Goal: Task Accomplishment & Management: Complete application form

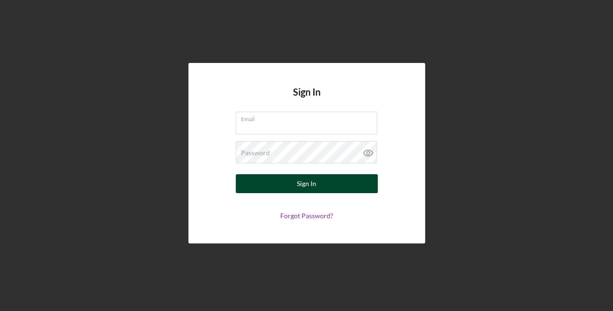
type input "[EMAIL_ADDRESS][DOMAIN_NAME]"
click at [325, 183] on button "Sign In" at bounding box center [307, 183] width 142 height 19
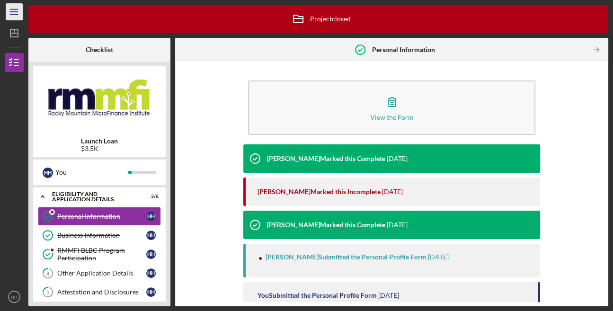
click at [14, 10] on icon "Icon/Menu" at bounding box center [14, 11] width 21 height 21
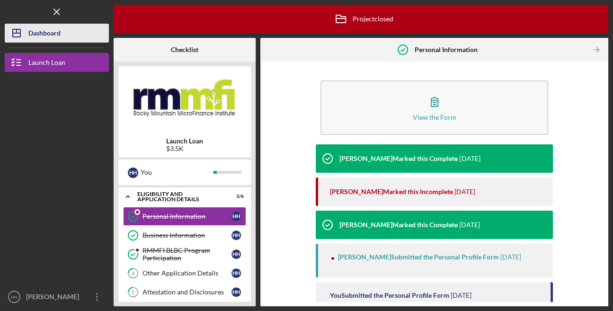
click at [39, 30] on div "Dashboard" at bounding box center [44, 34] width 32 height 21
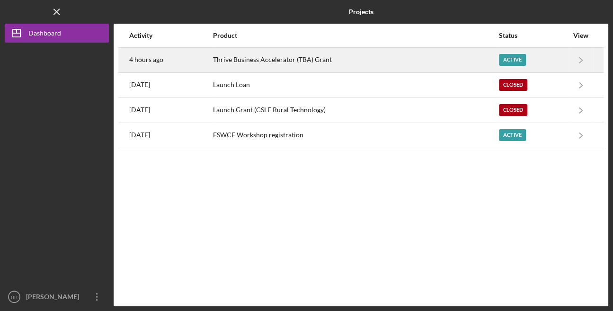
click at [298, 55] on div "Thrive Business Accelerator (TBA) Grant" at bounding box center [355, 60] width 285 height 24
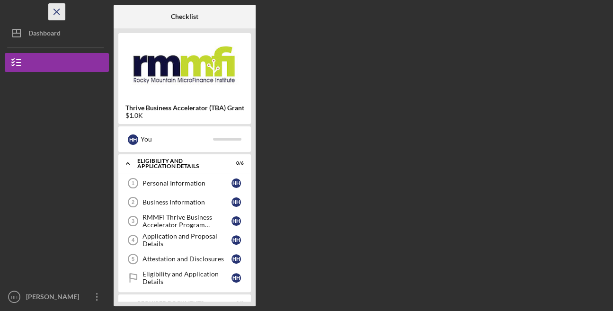
click at [55, 9] on icon "Icon/Menu Close" at bounding box center [56, 11] width 21 height 21
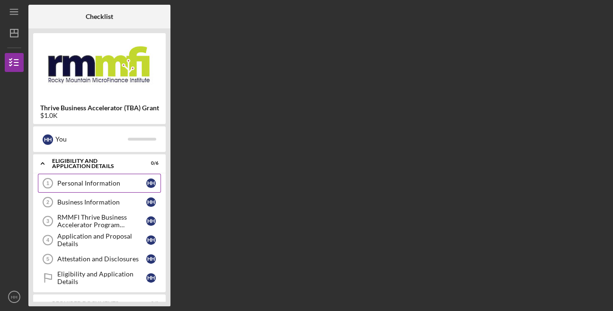
click at [108, 180] on div "Personal Information" at bounding box center [101, 184] width 89 height 8
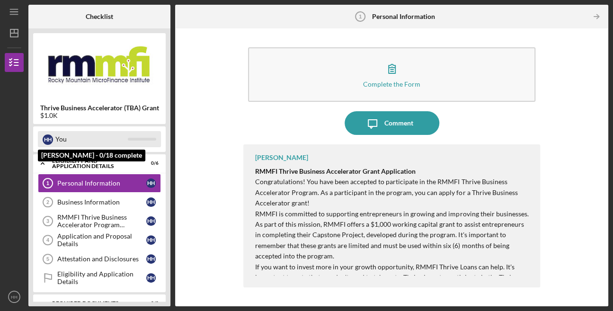
click at [144, 139] on div at bounding box center [142, 139] width 28 height 3
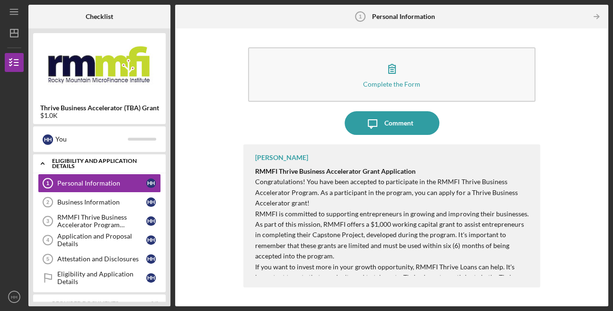
click at [145, 164] on div "Eligibility and Application Details" at bounding box center [103, 163] width 102 height 11
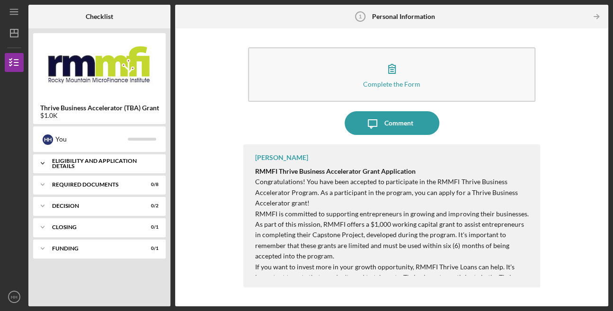
click at [144, 161] on div "Eligibility and Application Details" at bounding box center [103, 163] width 102 height 11
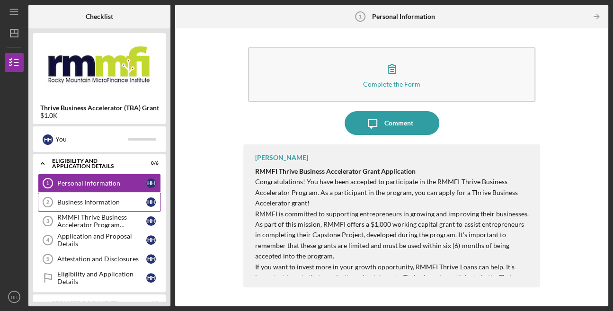
click at [117, 199] on div "Business Information" at bounding box center [101, 202] width 89 height 8
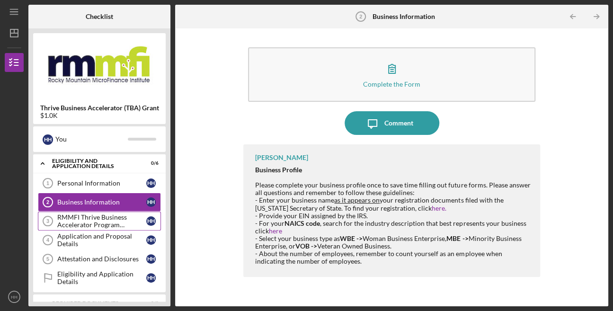
click at [109, 219] on div "RMMFI Thrive Business Accelerator Program Participation" at bounding box center [101, 221] width 89 height 15
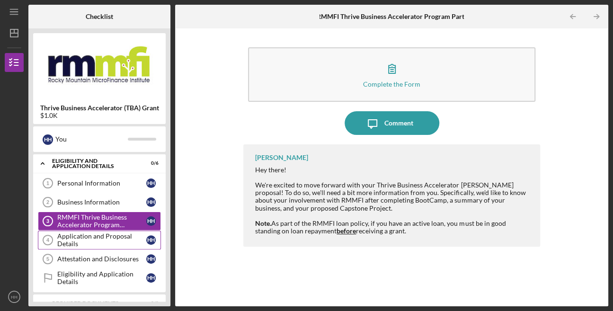
click at [108, 236] on div "Application and Proposal Details" at bounding box center [101, 240] width 89 height 15
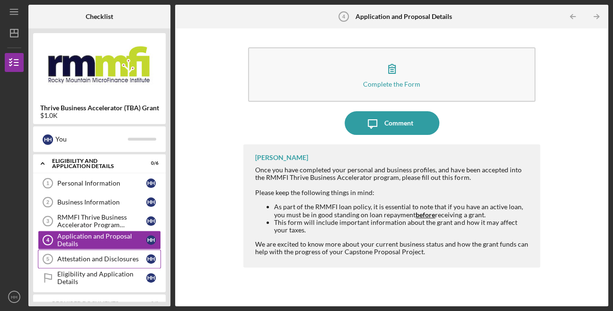
click at [105, 251] on link "Attestation and Disclosures 5 Attestation and Disclosures H H" at bounding box center [99, 259] width 123 height 19
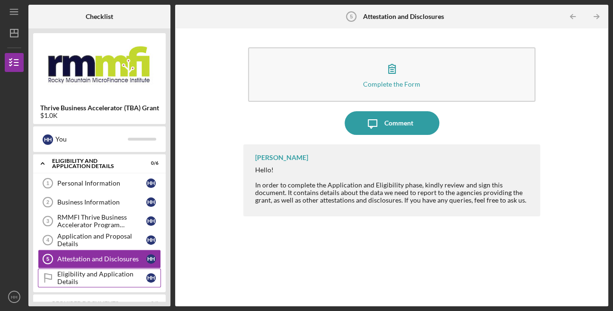
click at [103, 271] on div "Eligibility and Application Details" at bounding box center [101, 277] width 89 height 15
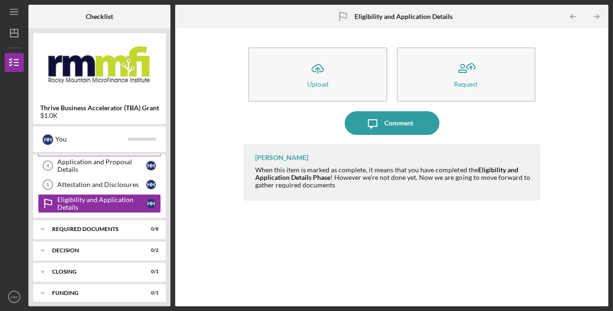
scroll to position [78, 0]
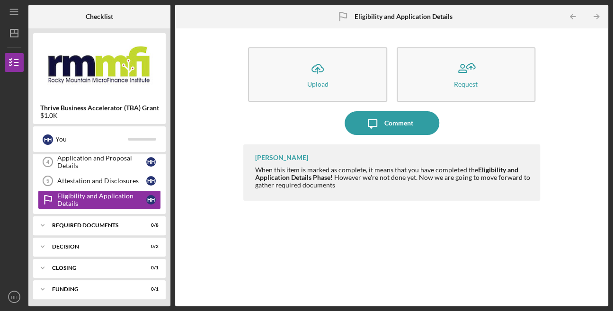
click at [111, 223] on div "REQUIRED DOCUMENTS" at bounding box center [93, 226] width 83 height 6
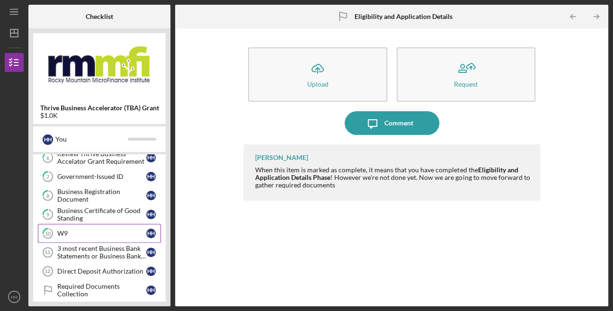
scroll to position [171, 0]
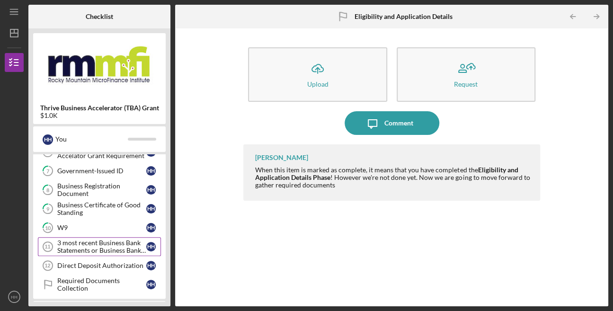
click at [107, 241] on div "3 most recent Business Bank Statements or Business Bank Account Supporting Docu…" at bounding box center [101, 246] width 89 height 15
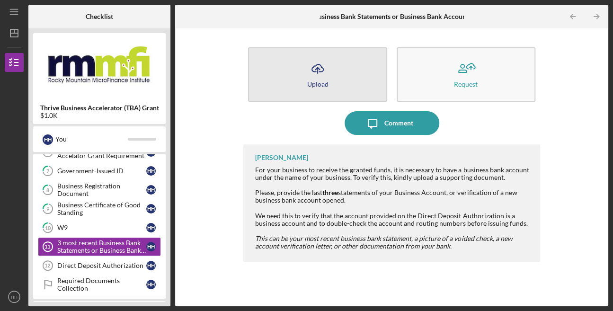
click at [330, 81] on button "Icon/Upload Upload" at bounding box center [317, 74] width 139 height 54
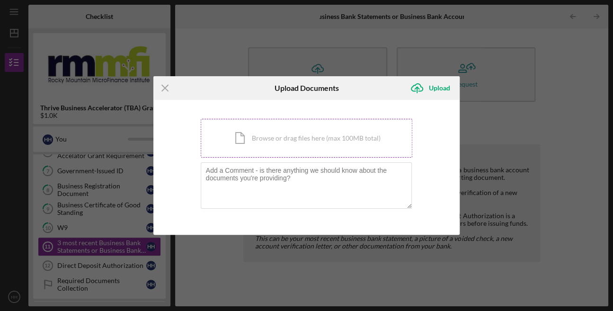
click at [267, 137] on div "Icon/Document Browse or drag files here (max 100MB total) Tap to choose files o…" at bounding box center [307, 138] width 212 height 39
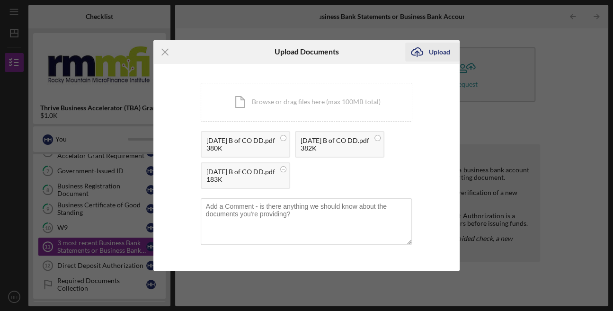
click at [438, 53] on div "Upload" at bounding box center [439, 52] width 21 height 19
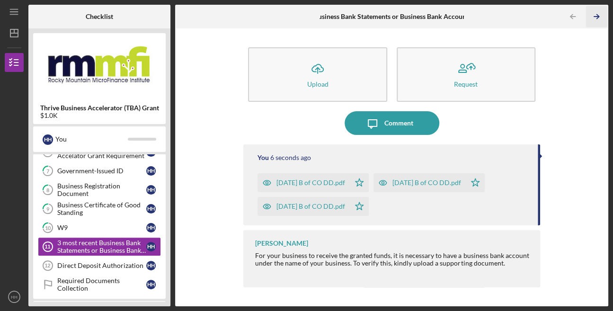
click at [595, 13] on icon "Icon/Table Pagination Arrow" at bounding box center [596, 16] width 21 height 21
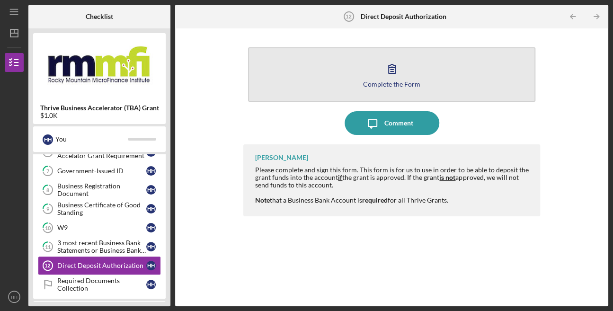
click at [407, 67] on button "Complete the Form Form" at bounding box center [392, 74] width 288 height 54
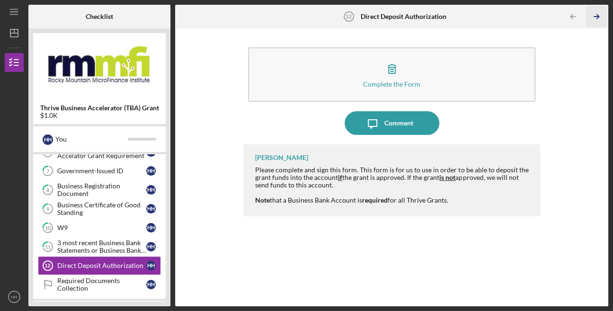
click at [596, 13] on icon "Icon/Table Pagination Arrow" at bounding box center [596, 16] width 21 height 21
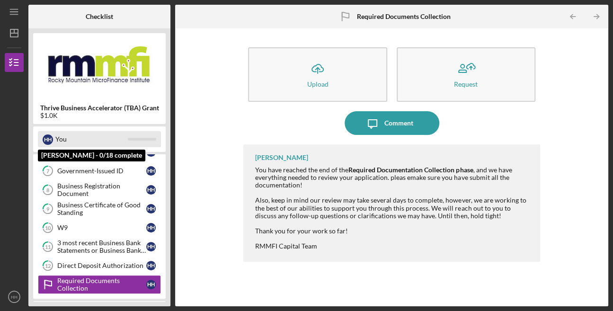
click at [63, 137] on div "You" at bounding box center [91, 139] width 72 height 16
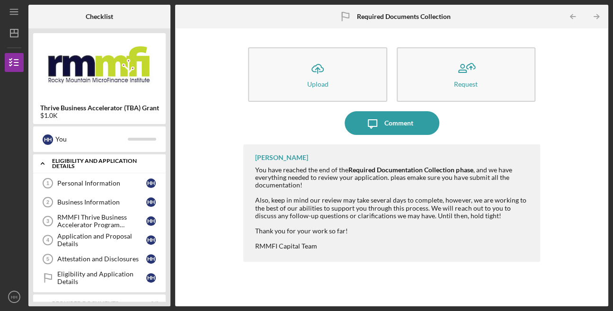
click at [94, 164] on div "Eligibility and Application Details" at bounding box center [103, 163] width 102 height 11
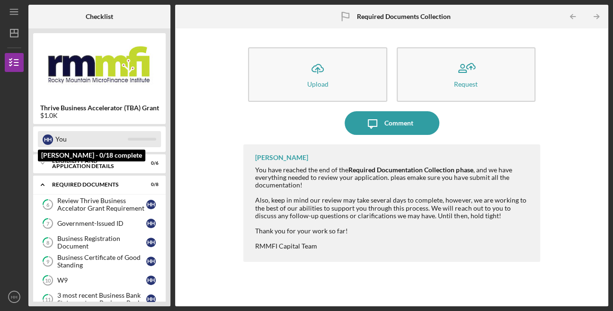
click at [107, 144] on div "You" at bounding box center [91, 139] width 72 height 16
click at [52, 137] on div "H H" at bounding box center [48, 140] width 10 height 10
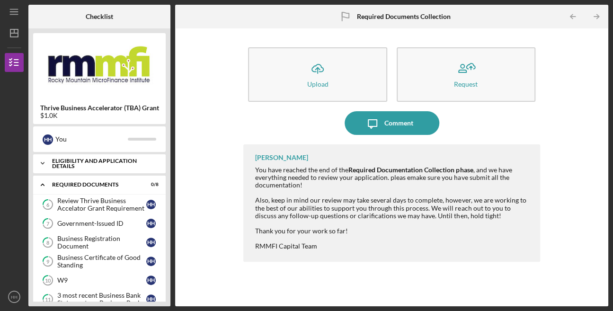
click at [78, 160] on div "Eligibility and Application Details" at bounding box center [103, 163] width 102 height 11
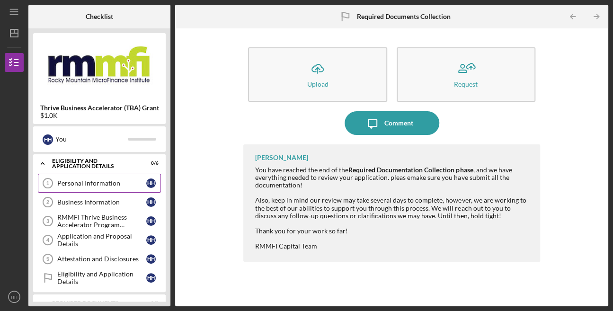
click at [85, 180] on div "Personal Information" at bounding box center [101, 184] width 89 height 8
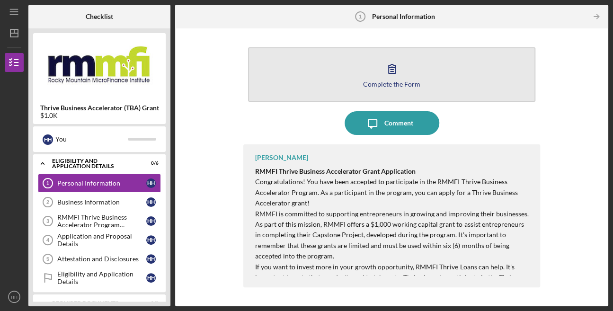
click at [395, 73] on icon "button" at bounding box center [392, 68] width 7 height 9
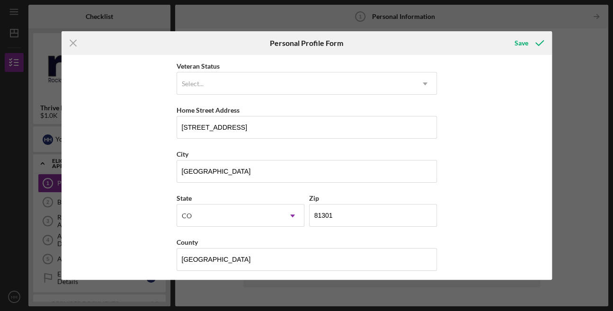
scroll to position [135, 0]
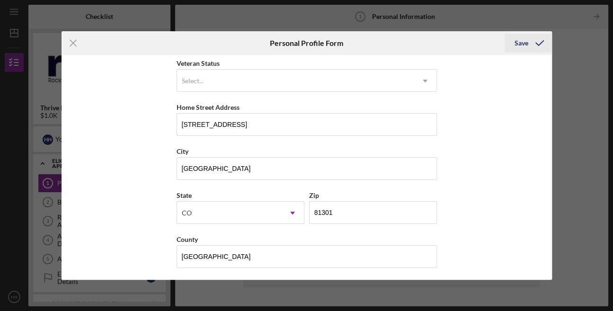
click at [522, 46] on div "Save" at bounding box center [521, 43] width 14 height 19
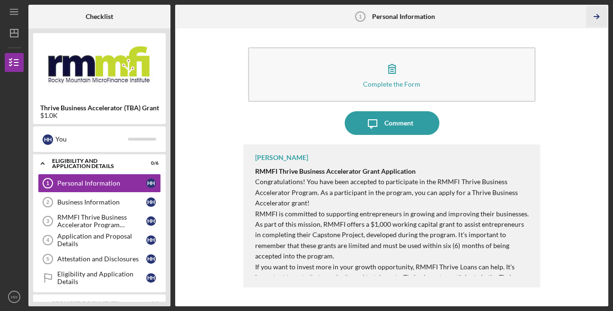
click at [600, 14] on icon "Icon/Table Pagination Arrow" at bounding box center [596, 16] width 21 height 21
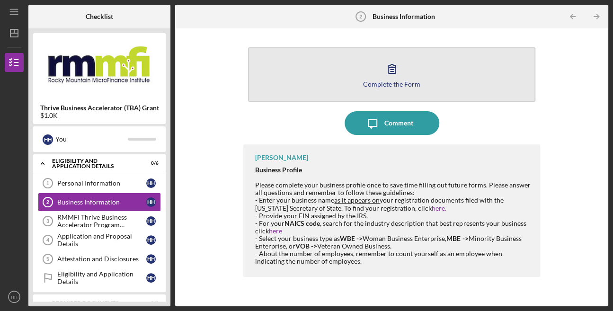
click at [423, 76] on button "Complete the Form Form" at bounding box center [392, 74] width 288 height 54
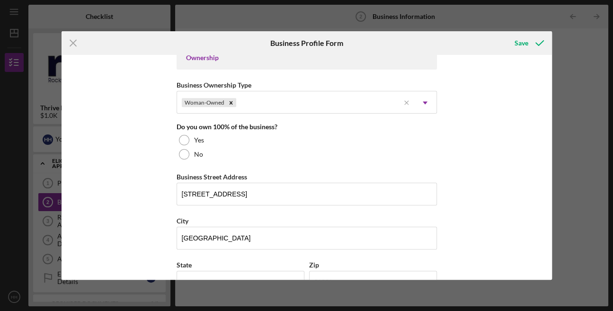
scroll to position [463, 0]
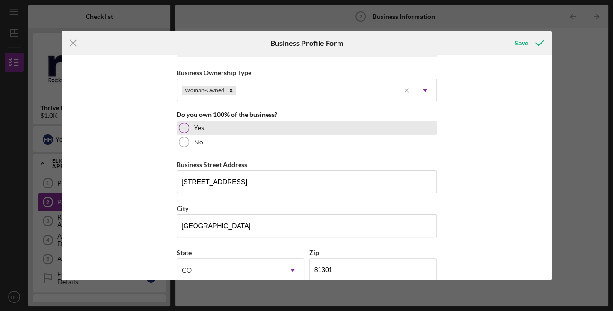
click at [182, 124] on div at bounding box center [184, 128] width 10 height 10
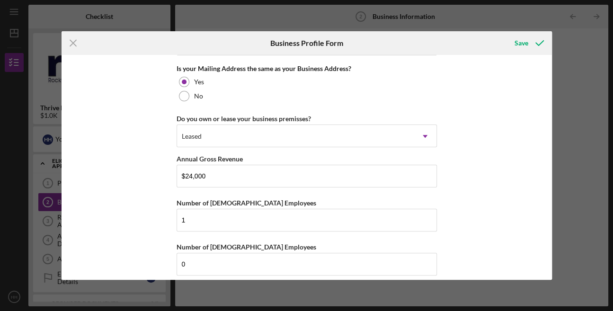
scroll to position [738, 0]
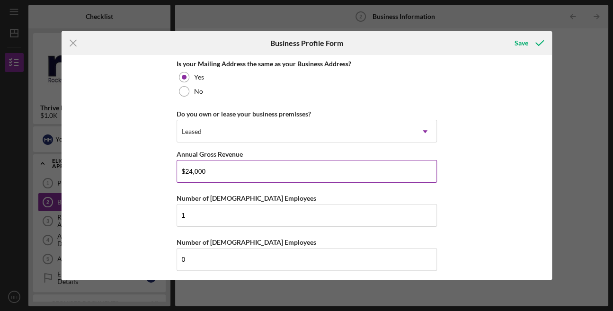
click at [214, 167] on input "$24,000" at bounding box center [307, 171] width 261 height 23
type input "$24,000"
click at [523, 40] on div "Save" at bounding box center [521, 43] width 14 height 19
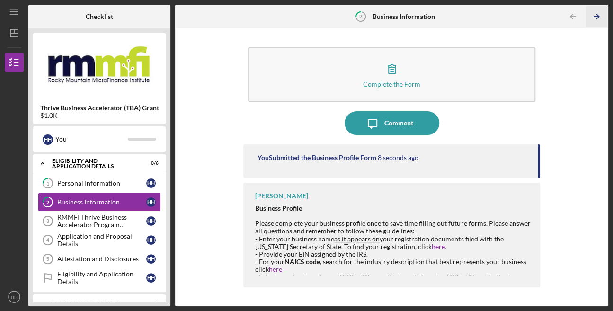
click at [597, 12] on icon "Icon/Table Pagination Arrow" at bounding box center [596, 16] width 21 height 21
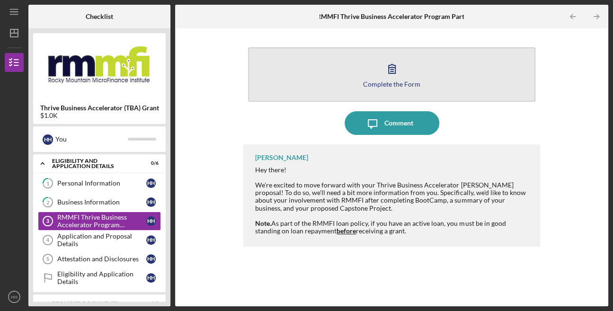
click at [406, 65] on button "Complete the Form Form" at bounding box center [392, 74] width 288 height 54
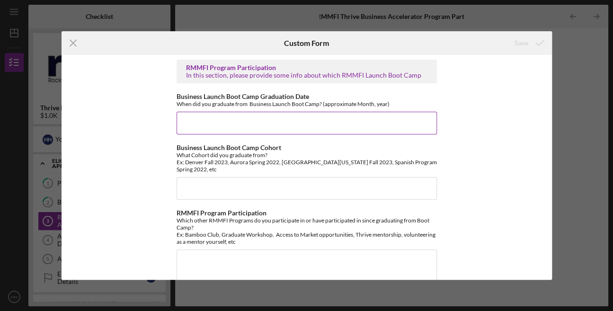
click at [360, 122] on input "Business Launch Boot Camp Graduation Date" at bounding box center [307, 123] width 261 height 23
type input "11/2024"
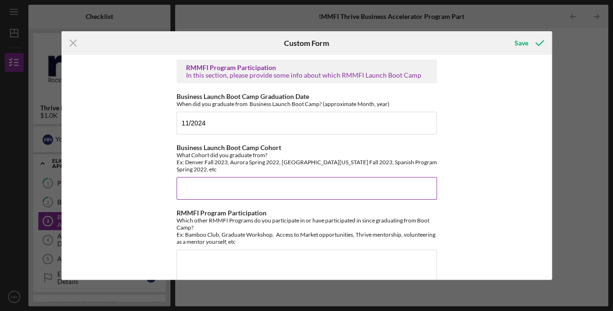
click at [338, 178] on input "Business Launch Boot Camp Cohort" at bounding box center [307, 188] width 261 height 23
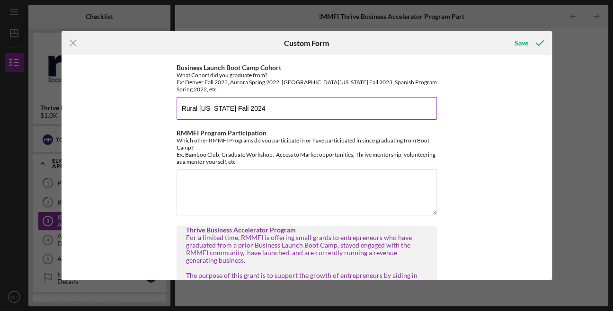
scroll to position [87, 0]
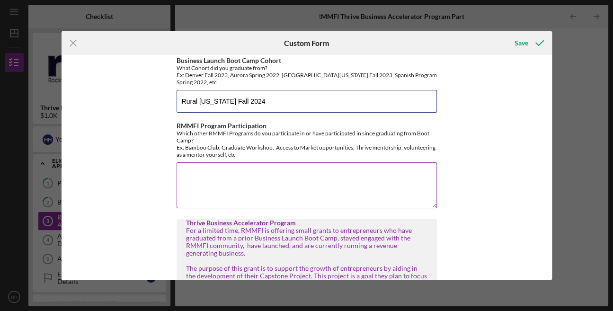
type input "Rural [US_STATE] Fall 2024"
click at [270, 184] on textarea "RMMFI Program Participation" at bounding box center [307, 184] width 261 height 45
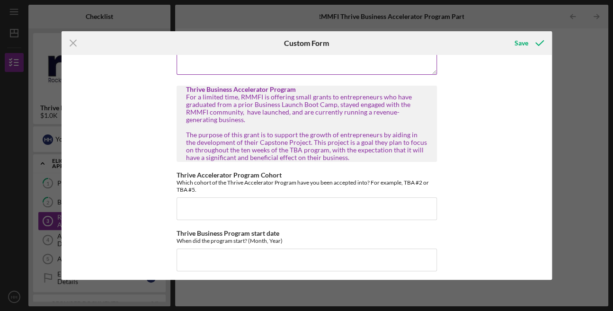
scroll to position [223, 0]
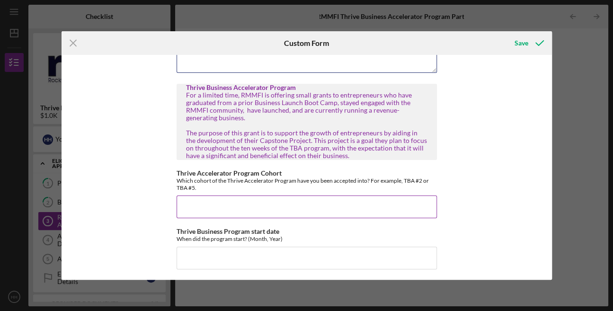
type textarea "Launch, Bamboo, Grad Workshops, Support Social Media posts FB/IG"
click at [257, 198] on input "Thrive Accelerator Program Cohort" at bounding box center [307, 207] width 261 height 23
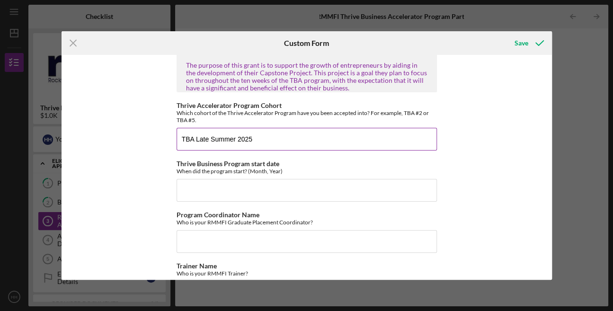
scroll to position [292, 0]
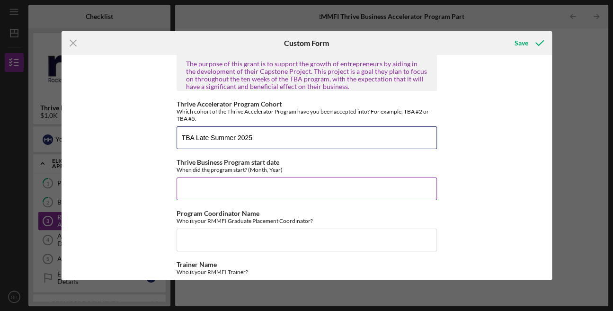
type input "TBA Late Summer 2025"
click at [232, 178] on input "Thrive Business Program start date" at bounding box center [307, 189] width 261 height 23
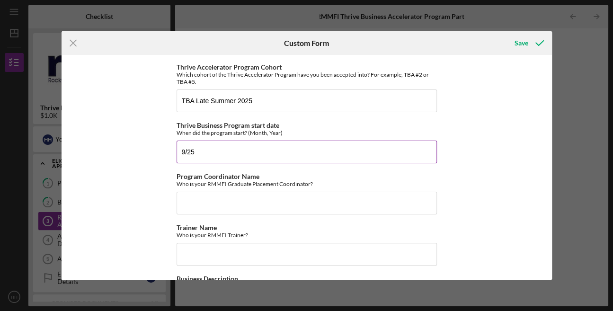
scroll to position [338, 0]
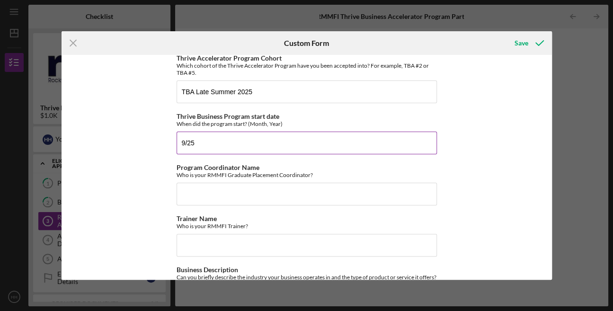
type input "9/25"
click at [252, 189] on input "Program Coordinator Name" at bounding box center [307, 194] width 261 height 23
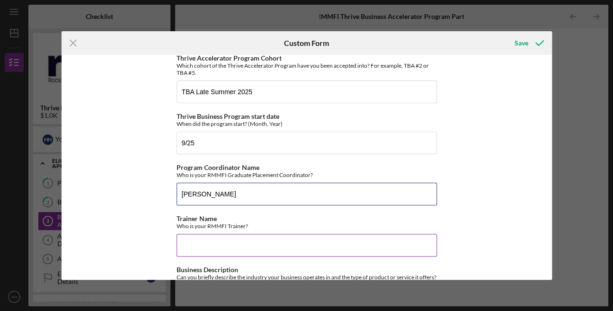
type input "[PERSON_NAME]"
click at [248, 234] on input "Trainer Name" at bounding box center [307, 245] width 261 height 23
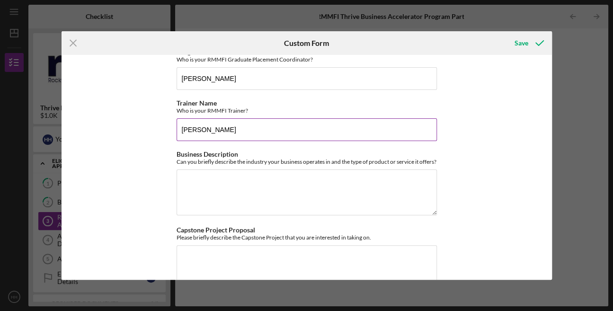
scroll to position [455, 0]
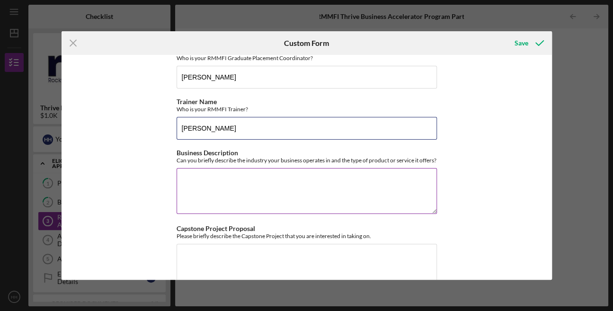
type input "[PERSON_NAME]"
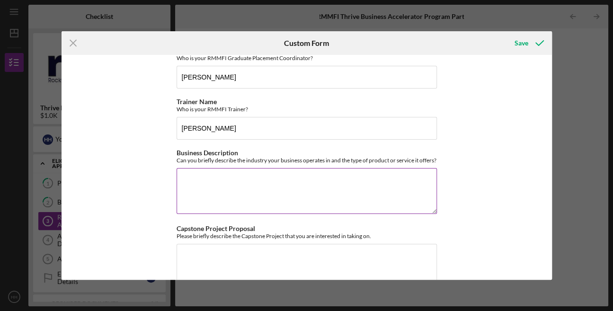
click at [226, 181] on textarea "Business Description" at bounding box center [307, 190] width 261 height 45
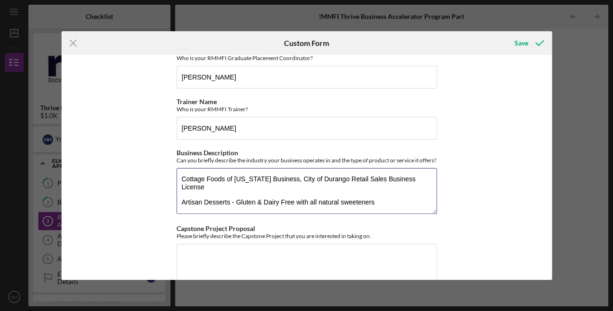
scroll to position [477, 0]
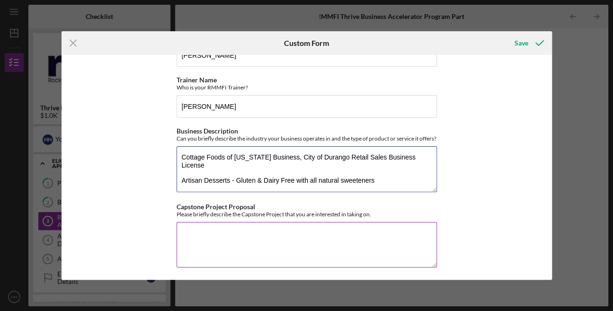
type textarea "Cottage Foods of [US_STATE] Business, City of Durango Retail Sales Business Lic…"
click at [322, 238] on textarea "Capstone Project Proposal" at bounding box center [307, 244] width 261 height 45
click at [216, 233] on textarea "Start an on-line presence" at bounding box center [307, 244] width 261 height 45
click at [281, 228] on textarea "Start an online presence" at bounding box center [307, 244] width 261 height 45
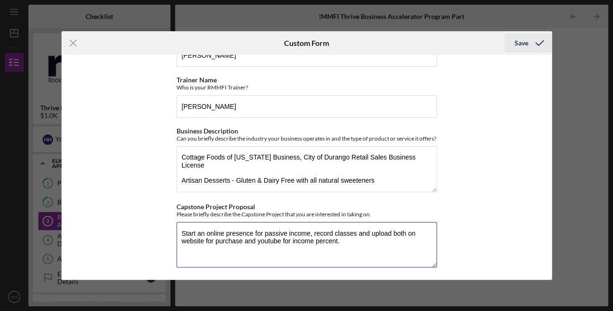
type textarea "Start an online presence for passive income, record classes and upload both on …"
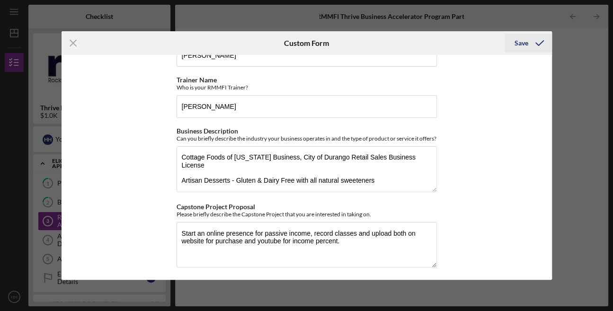
click at [522, 39] on div "Save" at bounding box center [521, 43] width 14 height 19
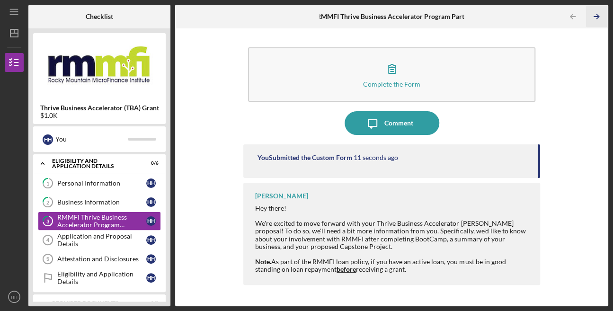
click at [594, 15] on icon "Icon/Table Pagination Arrow" at bounding box center [596, 16] width 21 height 21
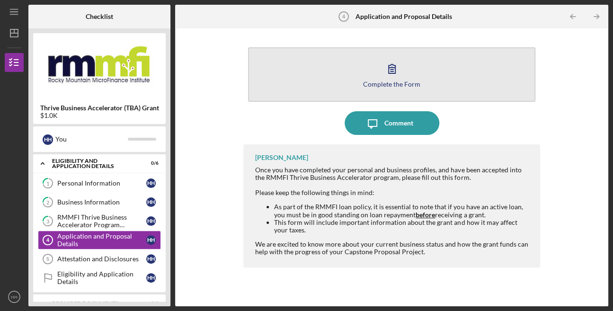
click at [402, 76] on icon "button" at bounding box center [392, 69] width 24 height 24
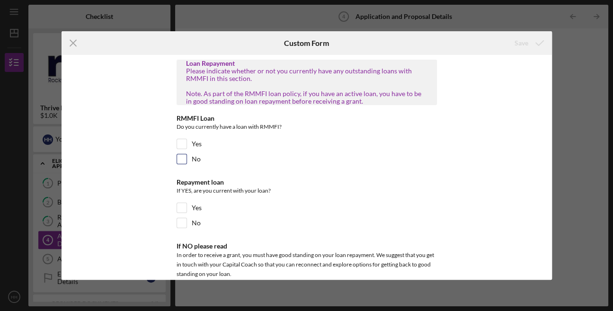
click at [179, 157] on input "No" at bounding box center [181, 158] width 9 height 9
checkbox input "true"
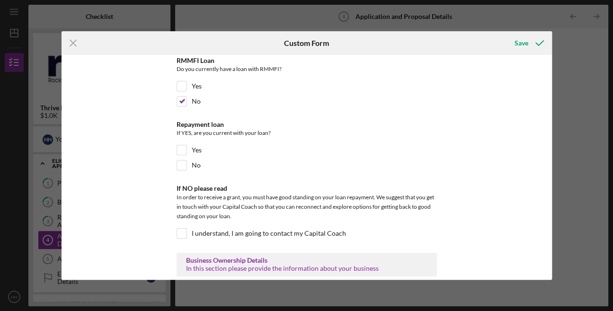
scroll to position [65, 0]
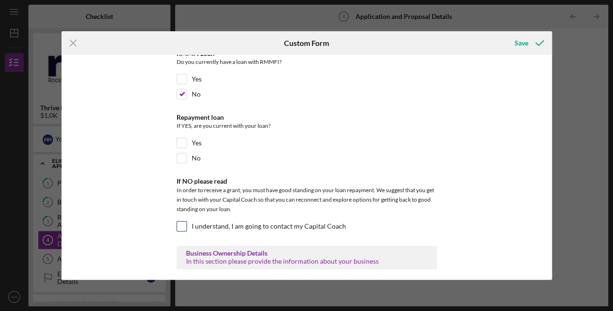
click at [180, 224] on input "I understand, I am going to contact my Capital Coach" at bounding box center [181, 226] width 9 height 9
checkbox input "true"
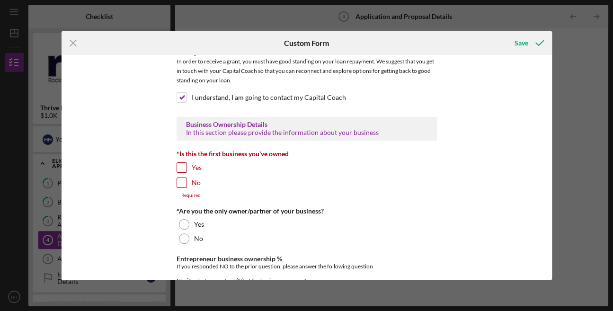
scroll to position [194, 0]
click at [181, 178] on input "No" at bounding box center [181, 182] width 9 height 9
checkbox input "true"
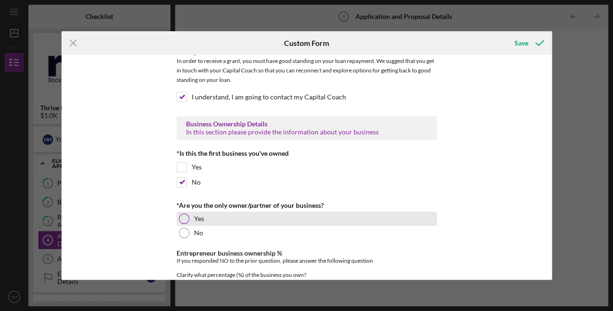
click at [184, 214] on div at bounding box center [184, 219] width 10 height 10
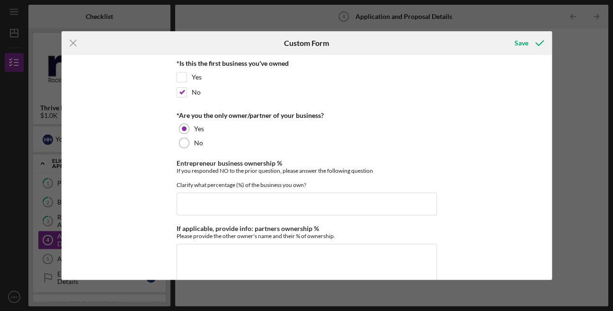
scroll to position [285, 0]
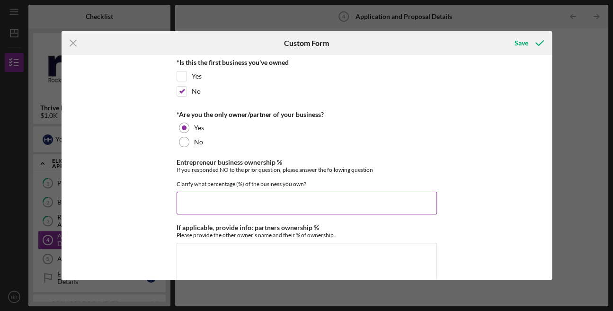
click at [191, 197] on input "Entrepreneur business ownership %" at bounding box center [307, 203] width 261 height 23
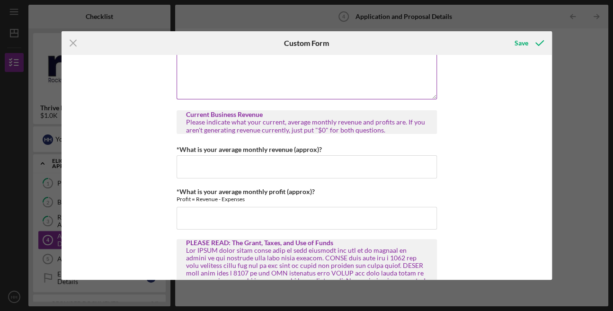
scroll to position [480, 0]
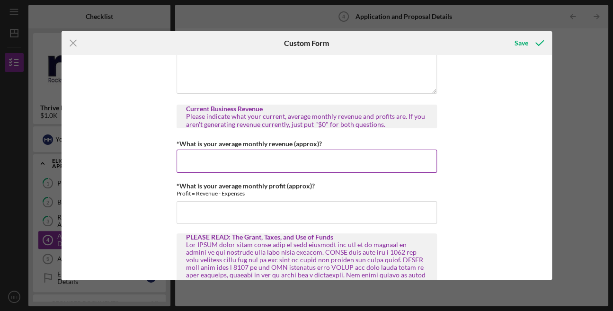
type input "100.00000%"
click at [226, 162] on input "*What is your average monthly revenue (approx)?" at bounding box center [307, 161] width 261 height 23
click at [251, 160] on input "$1,200" at bounding box center [307, 161] width 261 height 23
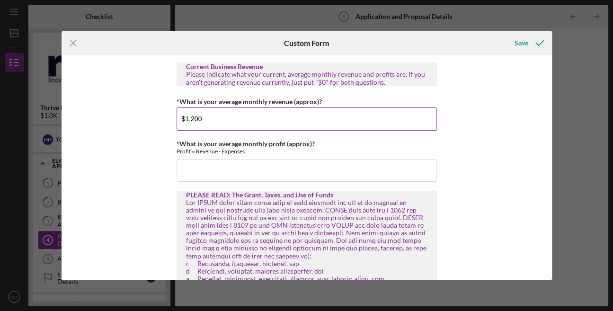
scroll to position [523, 0]
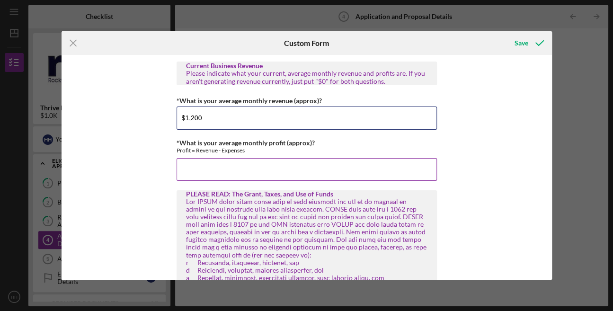
type input "$1,200"
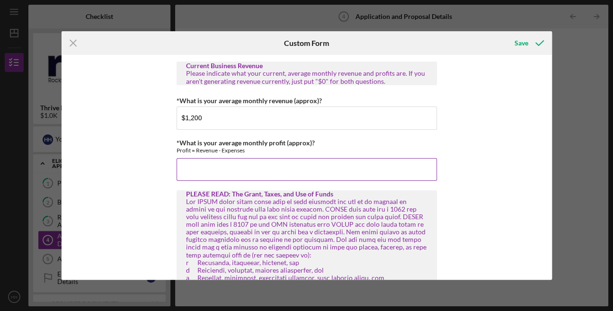
click at [245, 161] on input "*What is your average monthly profit (approx)?" at bounding box center [307, 169] width 261 height 23
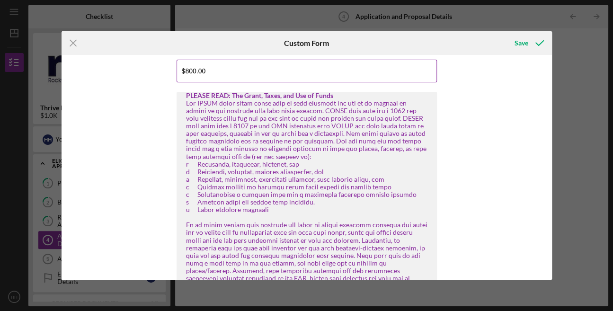
scroll to position [622, 0]
type input "$800.00"
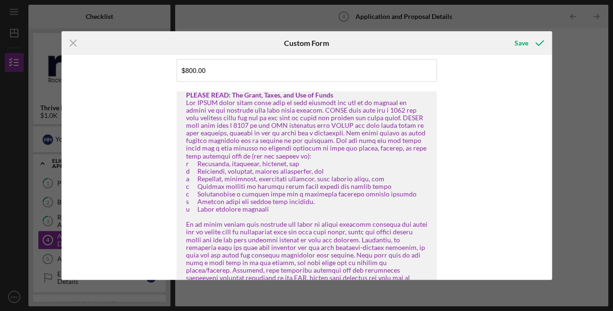
click at [144, 162] on div "Loan Repayment Please indicate whether or not you currently have any outstandin…" at bounding box center [307, 167] width 491 height 225
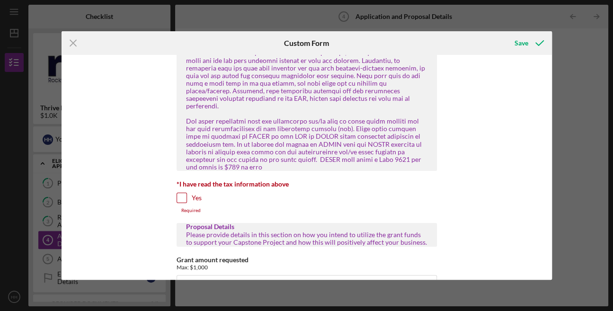
scroll to position [804, 0]
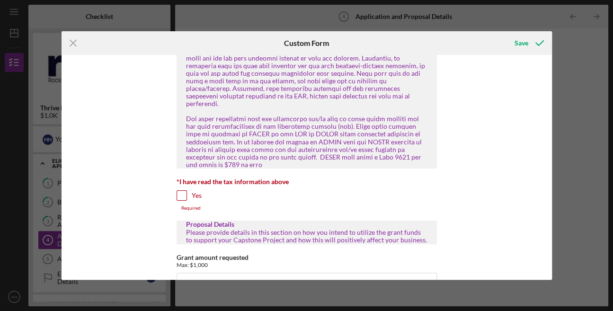
click at [179, 191] on input "Yes" at bounding box center [181, 195] width 9 height 9
checkbox input "true"
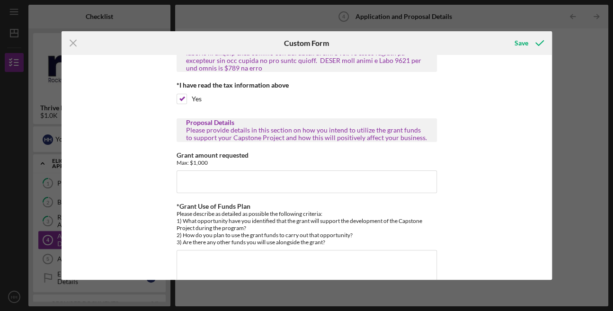
scroll to position [905, 0]
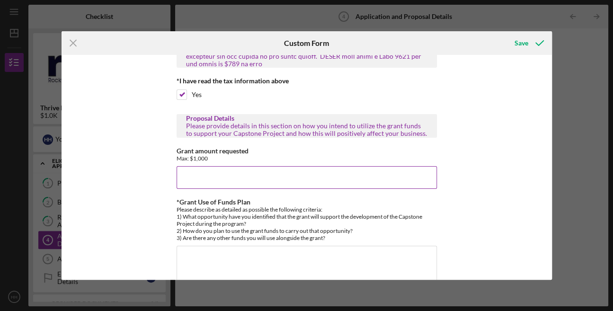
click at [198, 166] on input "Grant amount requested" at bounding box center [307, 177] width 261 height 23
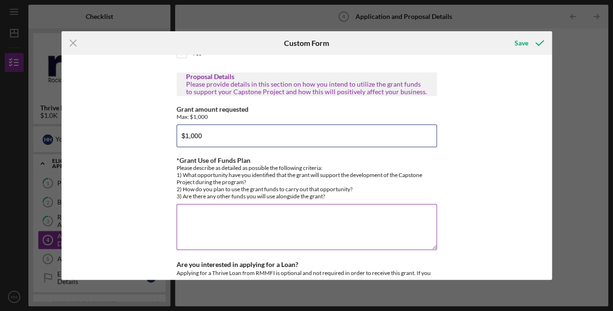
scroll to position [948, 0]
type input "$1,000"
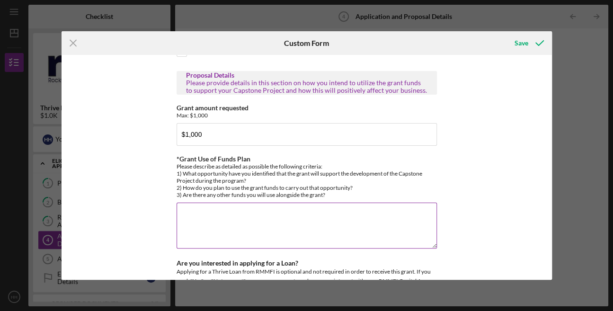
click at [207, 203] on textarea "*Grant Use of Funds Plan" at bounding box center [307, 225] width 261 height 45
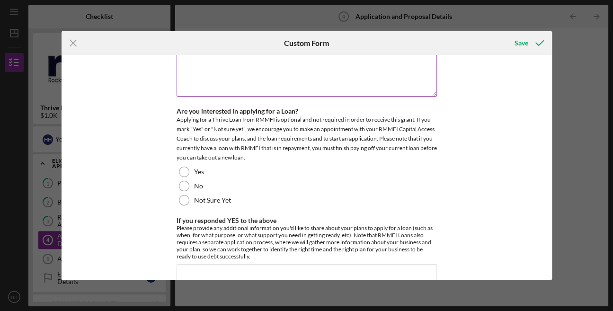
scroll to position [1102, 0]
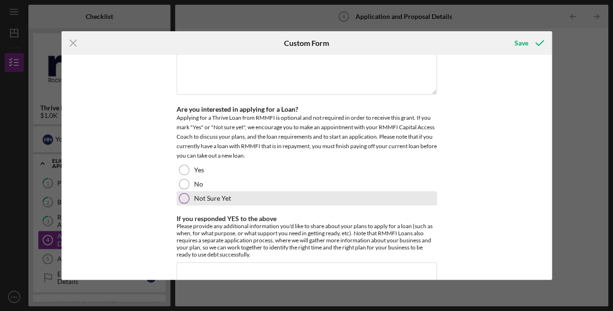
click at [184, 191] on div "Not Sure Yet" at bounding box center [307, 198] width 261 height 14
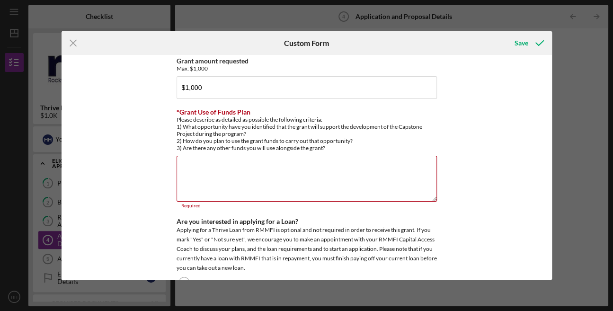
scroll to position [993, 0]
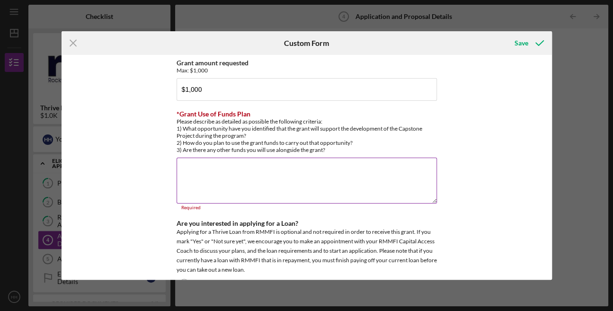
click at [255, 158] on textarea "*Grant Use of Funds Plan" at bounding box center [307, 180] width 261 height 45
drag, startPoint x: 174, startPoint y: 108, endPoint x: 329, endPoint y: 134, distance: 157.0
click at [329, 134] on div "Loan Repayment Please indicate whether or not you currently have any outstandin…" at bounding box center [307, 167] width 491 height 225
copy div "*Grant Use of Funds Plan Please describe as detailed as possible the following …"
click at [279, 158] on textarea "*Grant Use of Funds Plan" at bounding box center [307, 180] width 261 height 45
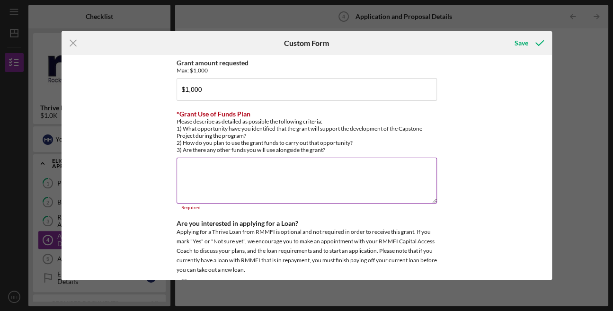
paste textarea "1) I’ve identified the opportunity to build my online presence as an artist and…"
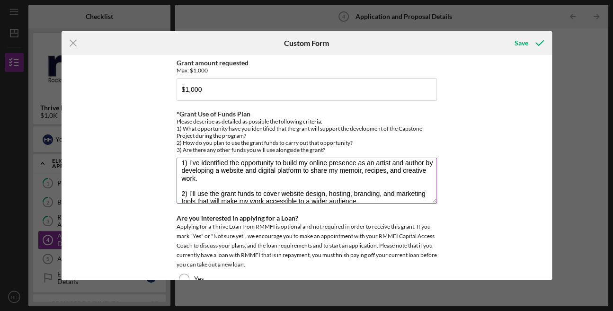
scroll to position [4, 0]
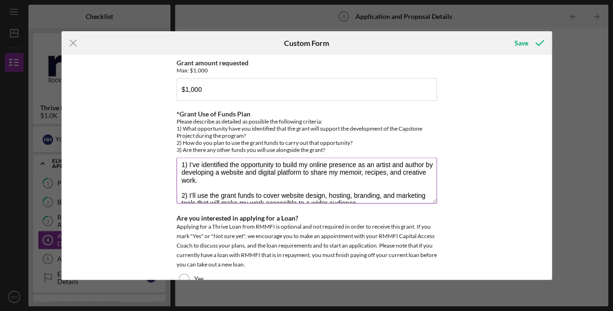
click at [389, 158] on textarea "1) I’ve identified the opportunity to build my online presence as an artist and…" at bounding box center [307, 180] width 261 height 45
click at [375, 158] on textarea "1) I’ve identified the opportunity to build my online presence as an artist and…" at bounding box center [307, 180] width 261 height 45
click at [193, 158] on textarea "1) I’ve identified the opportunity to build my online presence as a chef instru…" at bounding box center [307, 180] width 261 height 45
click at [276, 158] on textarea "1) I’ve identified the opportunity to build my online presence as a chef instru…" at bounding box center [307, 180] width 261 height 45
click at [399, 158] on textarea "1) I’ve identified the opportunity to build my online presence as a chef instru…" at bounding box center [307, 180] width 261 height 45
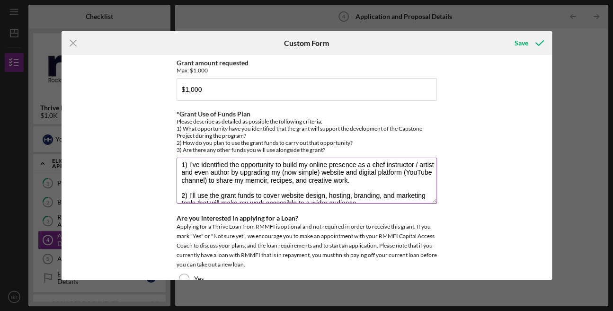
click at [265, 162] on textarea "1) I’ve identified the opportunity to build my online presence as a chef instru…" at bounding box center [307, 180] width 261 height 45
click at [341, 163] on textarea "1) I’ve identified the opportunity to build my online presence as a chef instru…" at bounding box center [307, 180] width 261 height 45
click at [357, 161] on textarea "1) I’ve identified the opportunity to build my online presence as a chef instru…" at bounding box center [307, 180] width 261 height 45
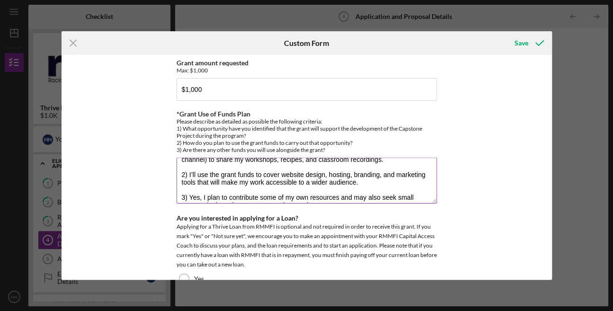
scroll to position [27, 0]
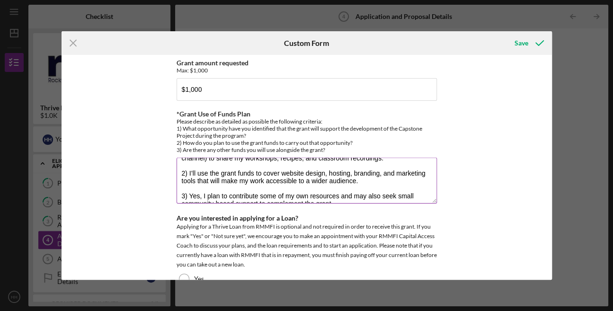
click at [279, 158] on textarea "1) I’ve identified the opportunity to build my online presence as a chef instru…" at bounding box center [307, 180] width 261 height 45
click at [370, 158] on textarea "1) I’ve identified the opportunity to build my online presence as a chef instru…" at bounding box center [307, 180] width 261 height 45
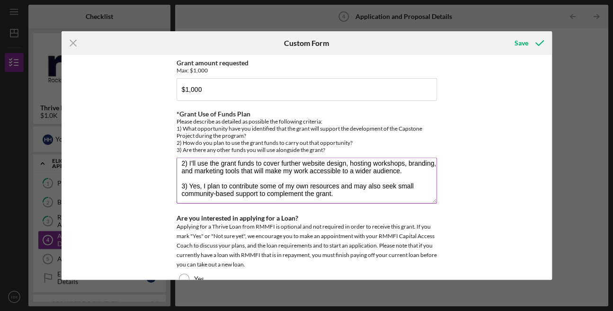
scroll to position [38, 0]
click at [360, 173] on textarea "1) I’ve identified the opportunity to build my online presence as a chef instru…" at bounding box center [307, 180] width 261 height 45
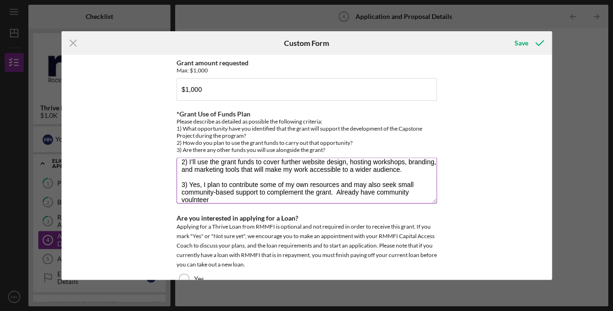
scroll to position [39, 0]
click at [197, 181] on textarea "1) I’ve identified the opportunity to build my online presence as a chef instru…" at bounding box center [307, 180] width 261 height 45
type textarea "1) I’ve identified the opportunity to build my online presence as a chef instru…"
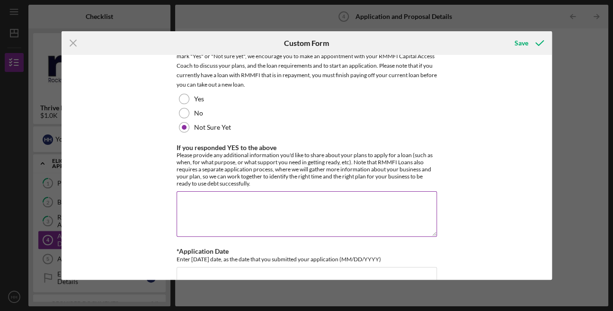
scroll to position [1176, 0]
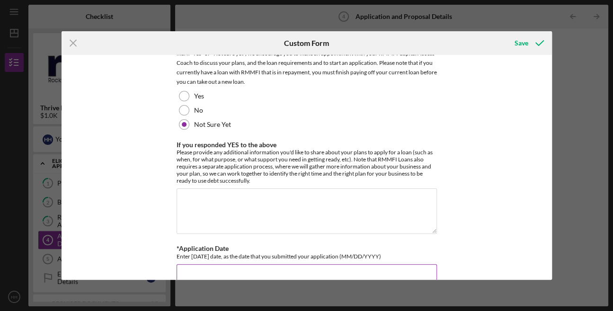
click at [206, 264] on input "*Application Date" at bounding box center [307, 275] width 261 height 23
type input "[DATE]"
click at [523, 42] on div "Save" at bounding box center [521, 43] width 14 height 19
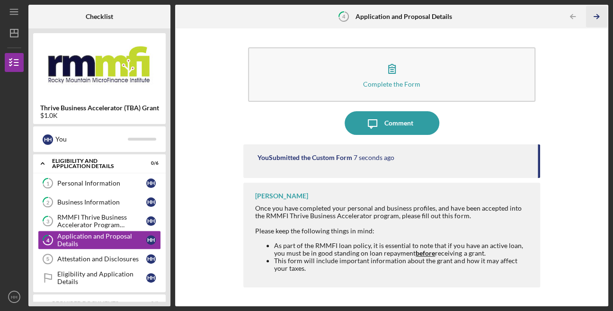
click at [597, 15] on icon "Icon/Table Pagination Arrow" at bounding box center [596, 16] width 21 height 21
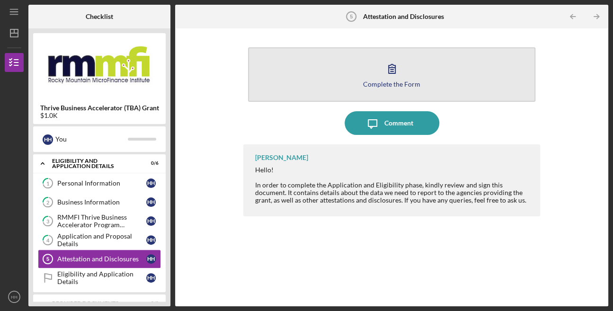
click at [414, 72] on button "Complete the Form Form" at bounding box center [392, 74] width 288 height 54
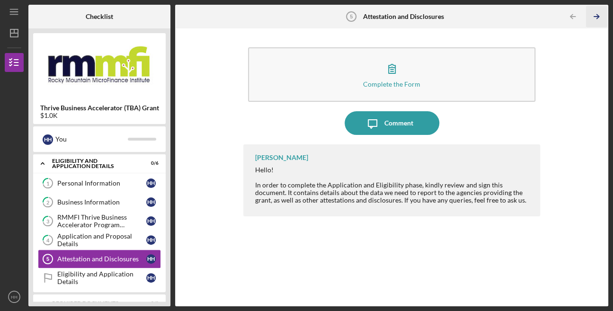
click at [600, 13] on icon "Icon/Table Pagination Arrow" at bounding box center [596, 16] width 21 height 21
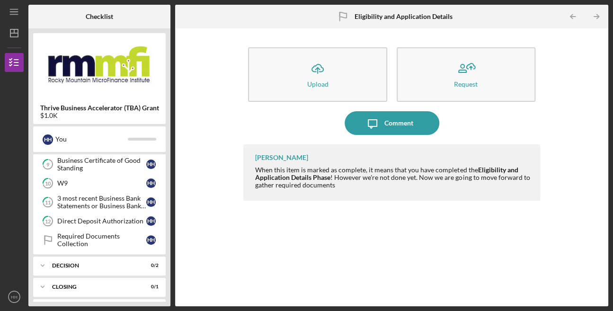
scroll to position [221, 0]
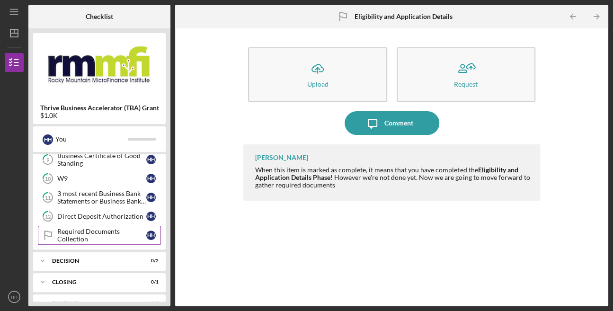
click at [95, 228] on div "Required Documents Collection" at bounding box center [101, 235] width 89 height 15
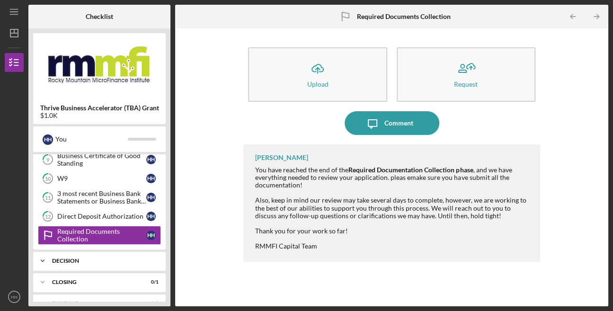
click at [101, 252] on div "Icon/Expander DECISION 0 / 2" at bounding box center [99, 261] width 133 height 19
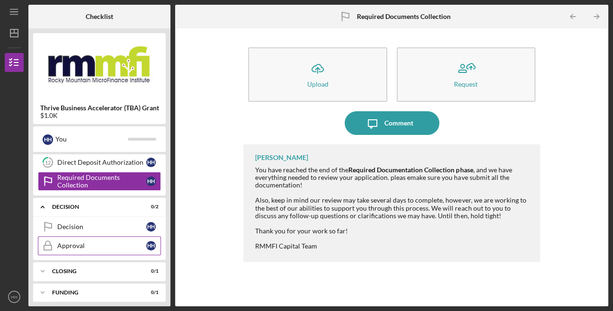
click at [95, 242] on div "Approval" at bounding box center [101, 246] width 89 height 8
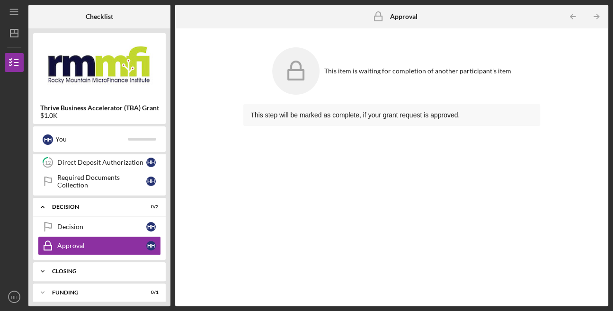
click at [97, 262] on div "Icon/Expander CLOSING 0 / 1" at bounding box center [99, 271] width 133 height 19
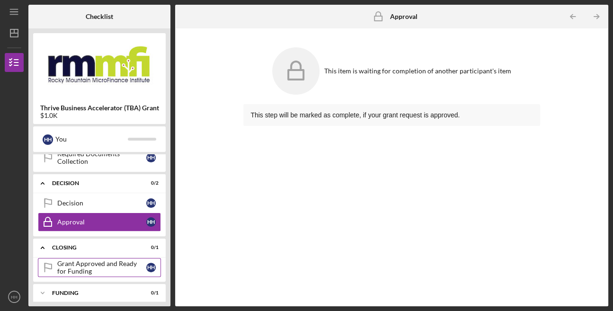
click at [109, 261] on div "Grant Approved and Ready for Funding" at bounding box center [101, 267] width 89 height 15
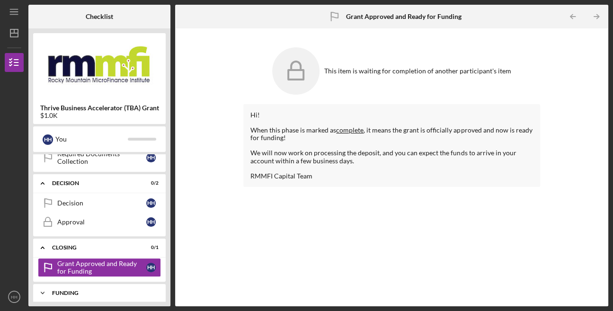
click at [109, 290] on div "Funding" at bounding box center [103, 293] width 102 height 6
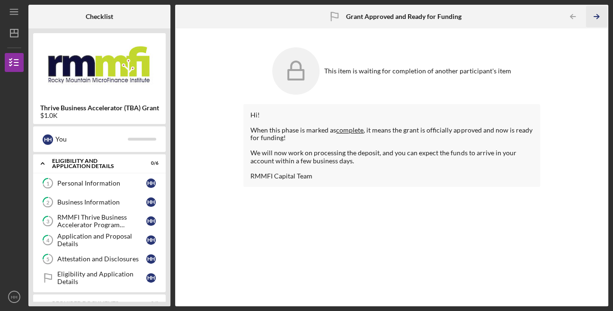
click at [596, 14] on icon "Icon/Table Pagination Arrow" at bounding box center [596, 16] width 21 height 21
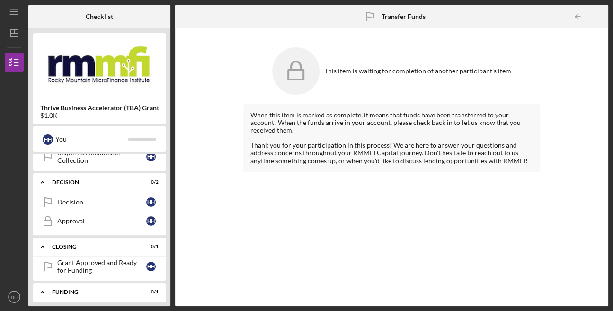
scroll to position [322, 0]
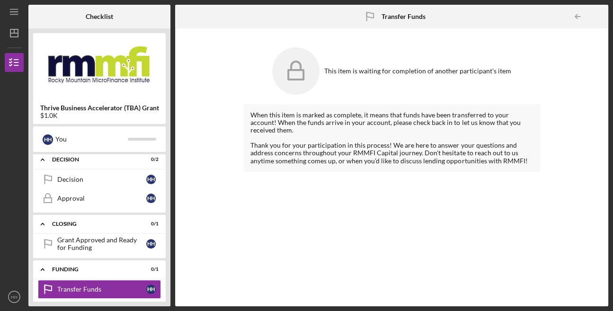
click at [10, 287] on div at bounding box center [14, 234] width 19 height 108
click at [14, 298] on text "HH" at bounding box center [14, 297] width 7 height 5
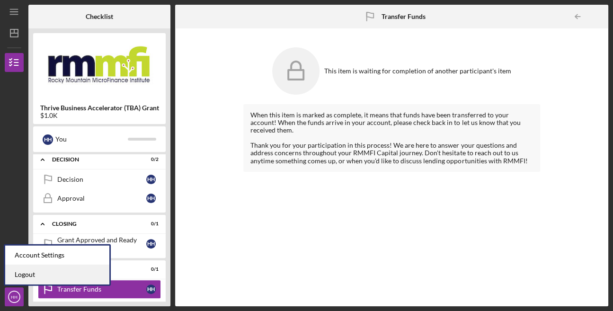
click at [19, 272] on link "Logout" at bounding box center [57, 274] width 104 height 19
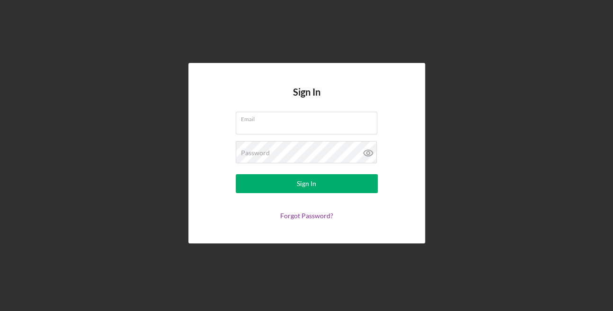
type input "[EMAIL_ADDRESS][DOMAIN_NAME]"
